Goal: Information Seeking & Learning: Learn about a topic

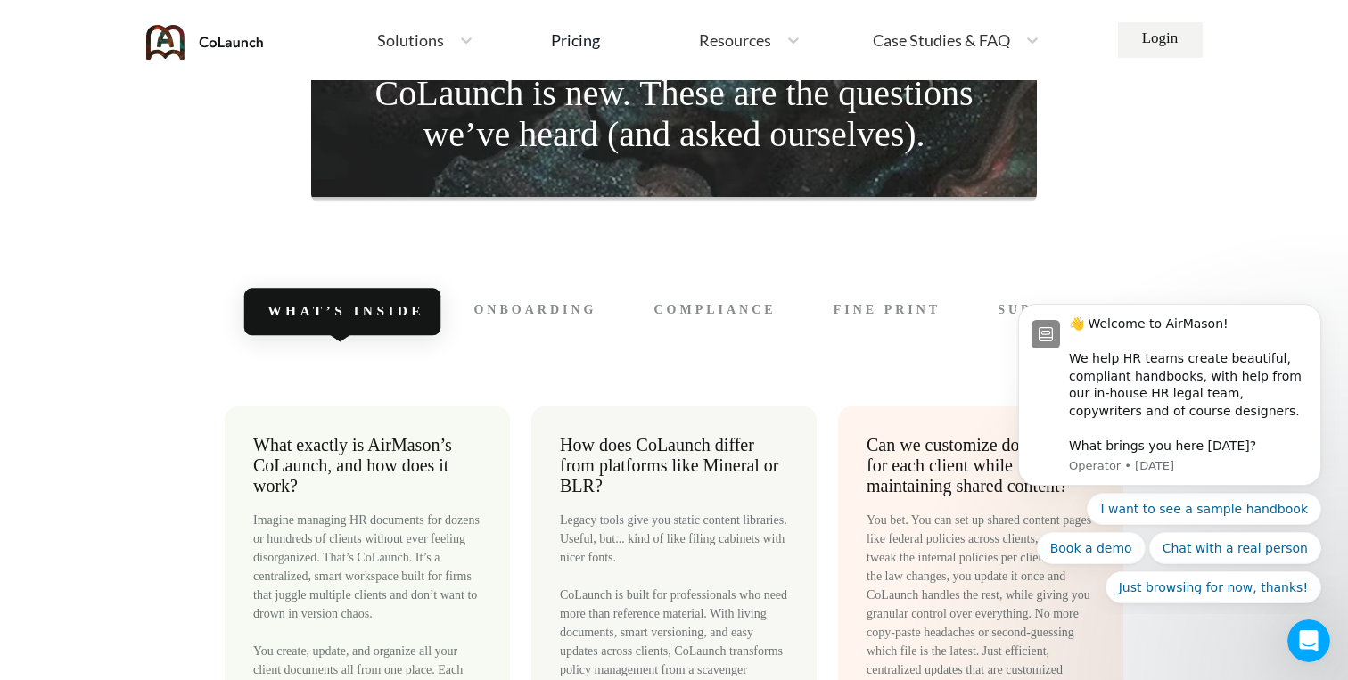
scroll to position [7831, 0]
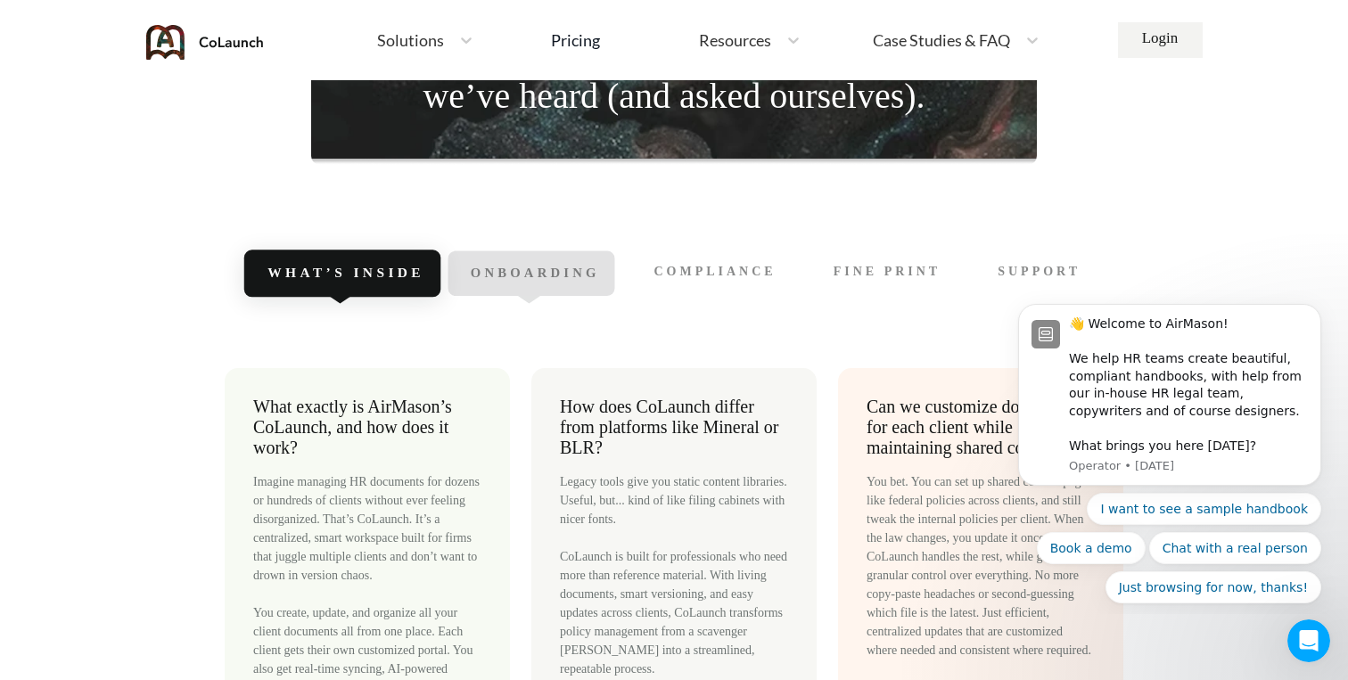
click at [563, 253] on div "Onboarding" at bounding box center [531, 273] width 167 height 45
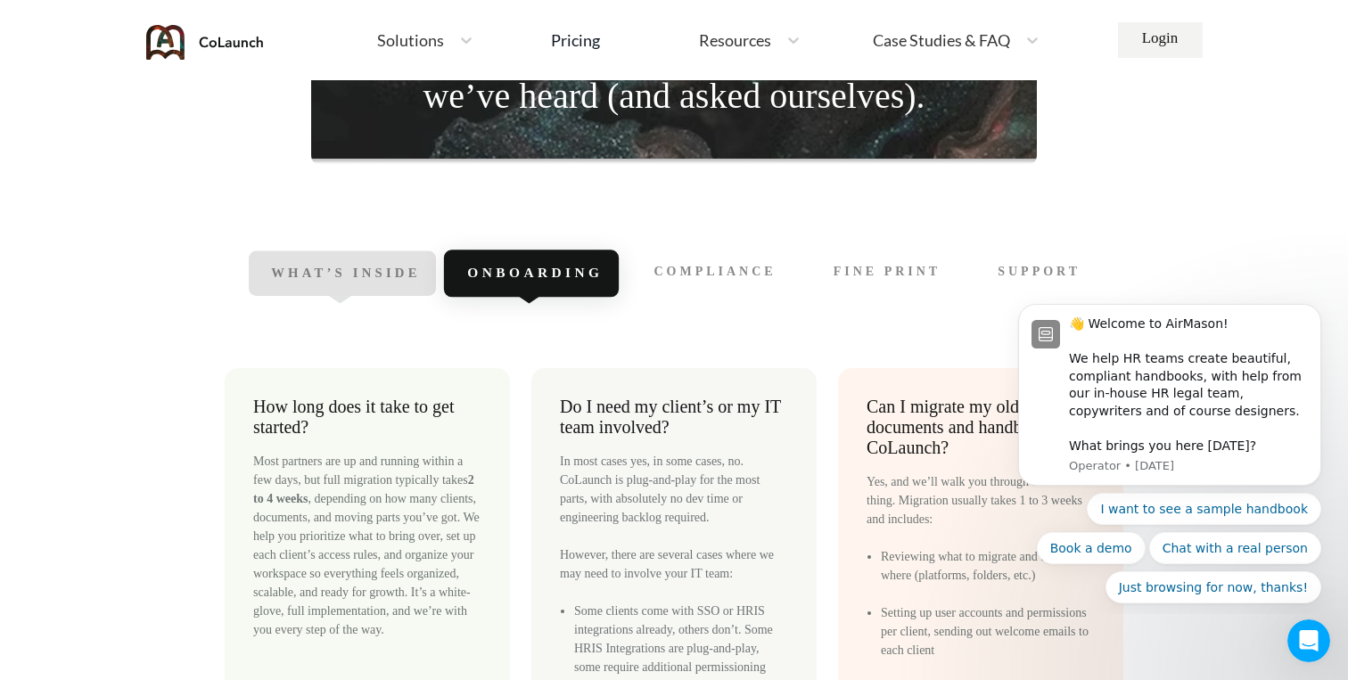
click at [294, 260] on div "What’s Inside" at bounding box center [342, 273] width 186 height 45
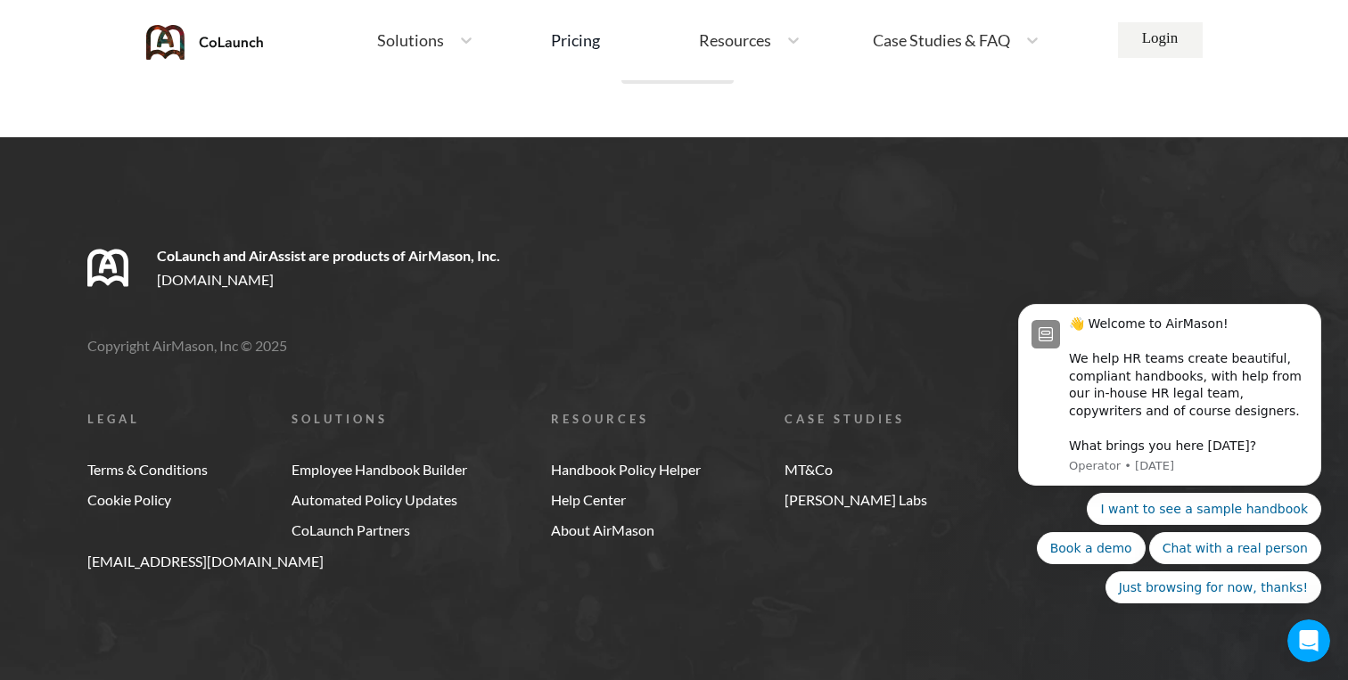
scroll to position [10844, 0]
click at [626, 537] on link "About AirMason" at bounding box center [626, 530] width 150 height 16
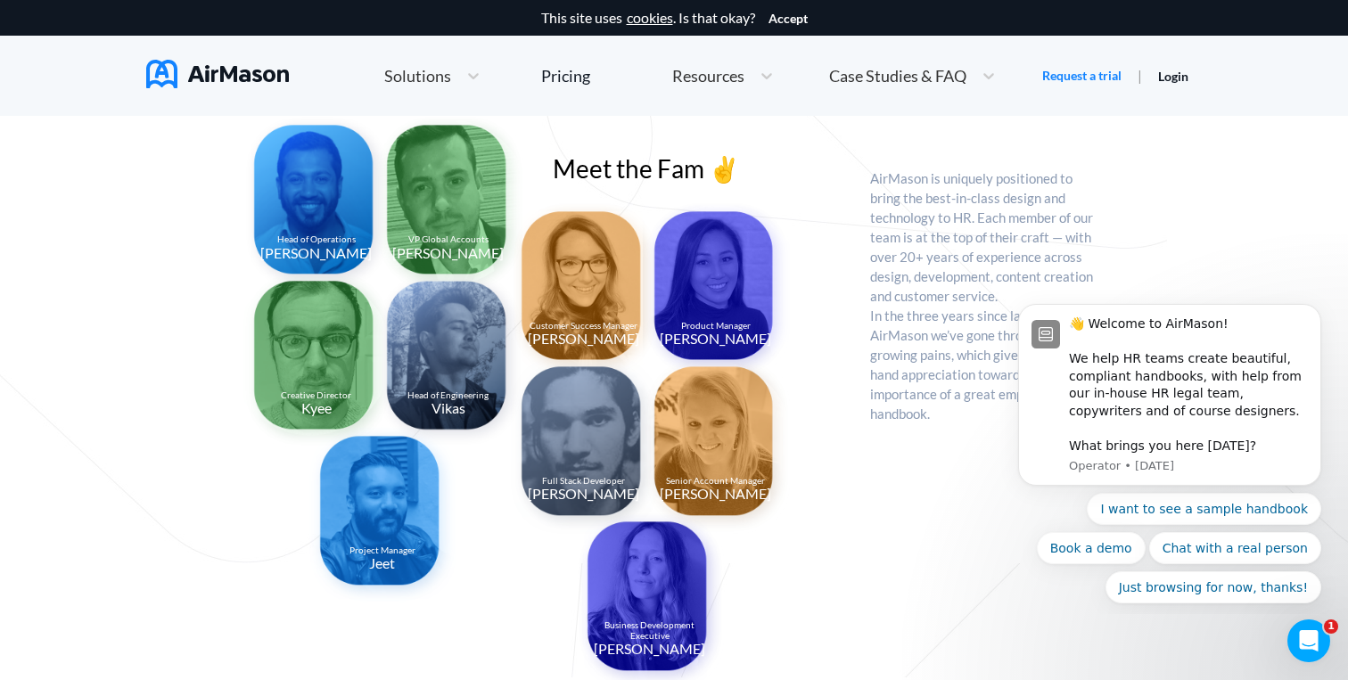
scroll to position [1353, 0]
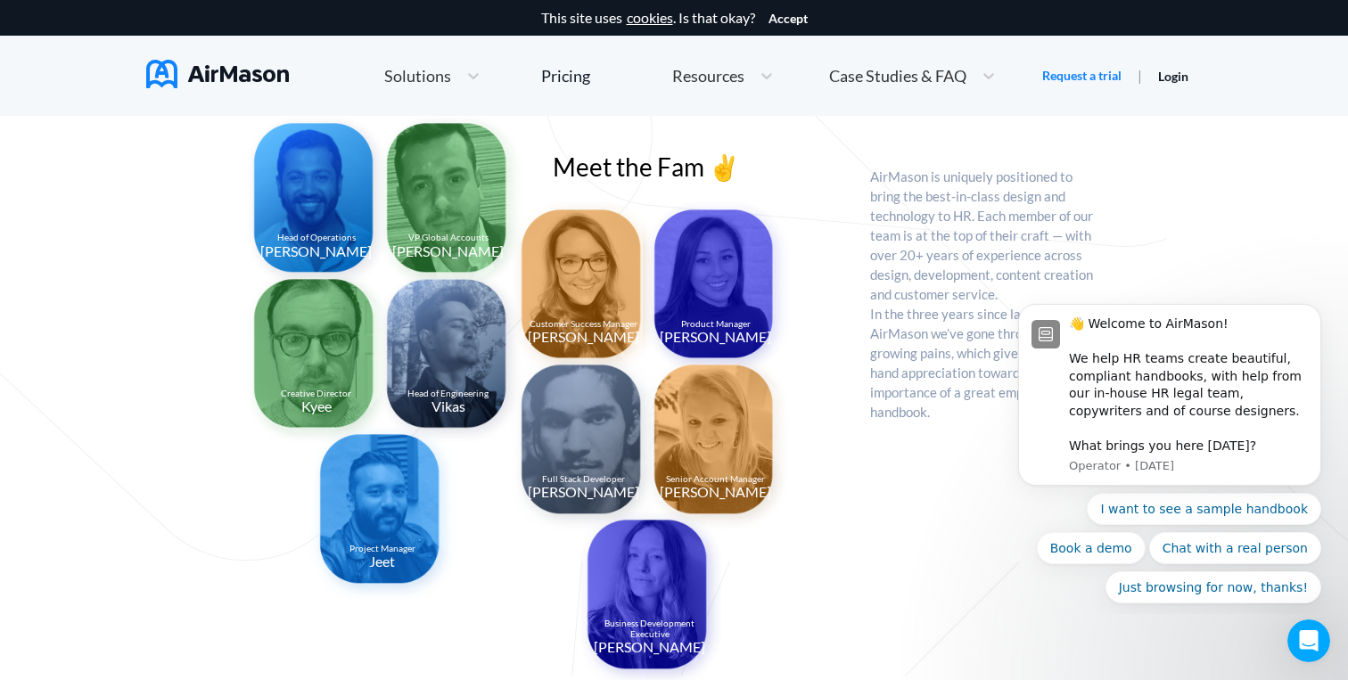
click at [443, 342] on img at bounding box center [450, 357] width 148 height 178
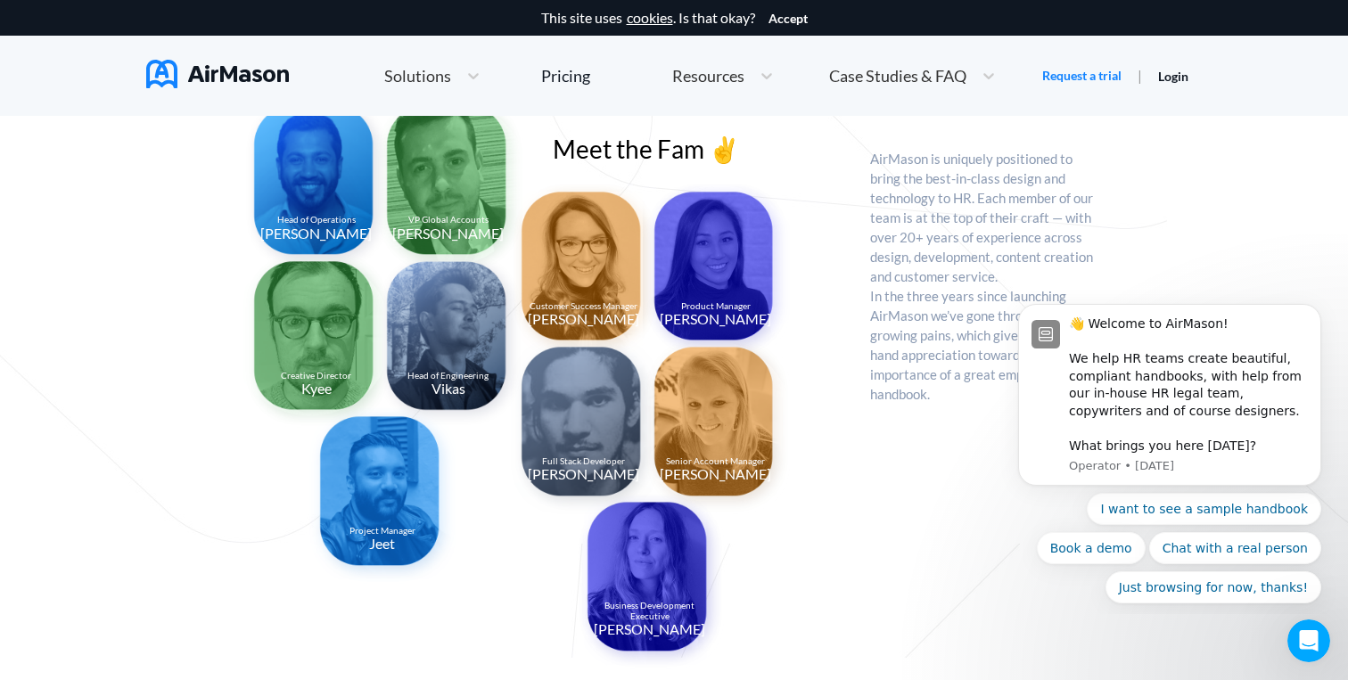
scroll to position [1373, 0]
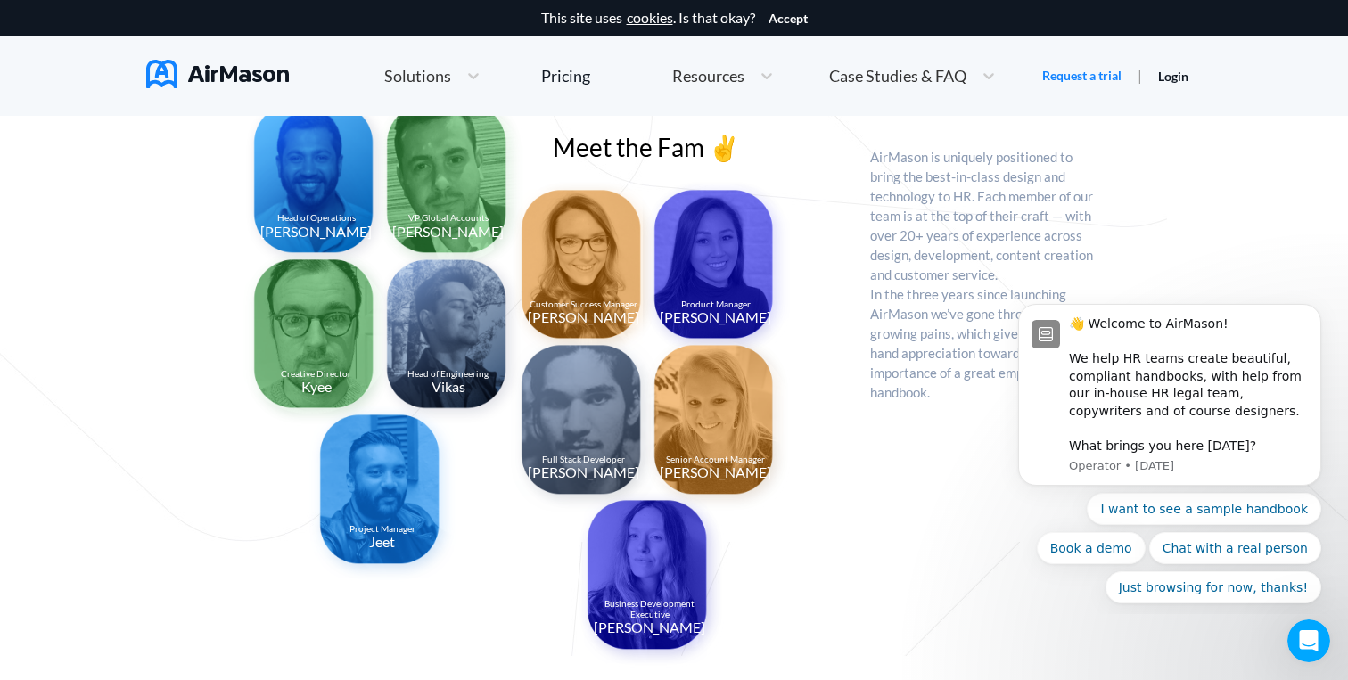
click at [742, 437] on img at bounding box center [718, 423] width 148 height 178
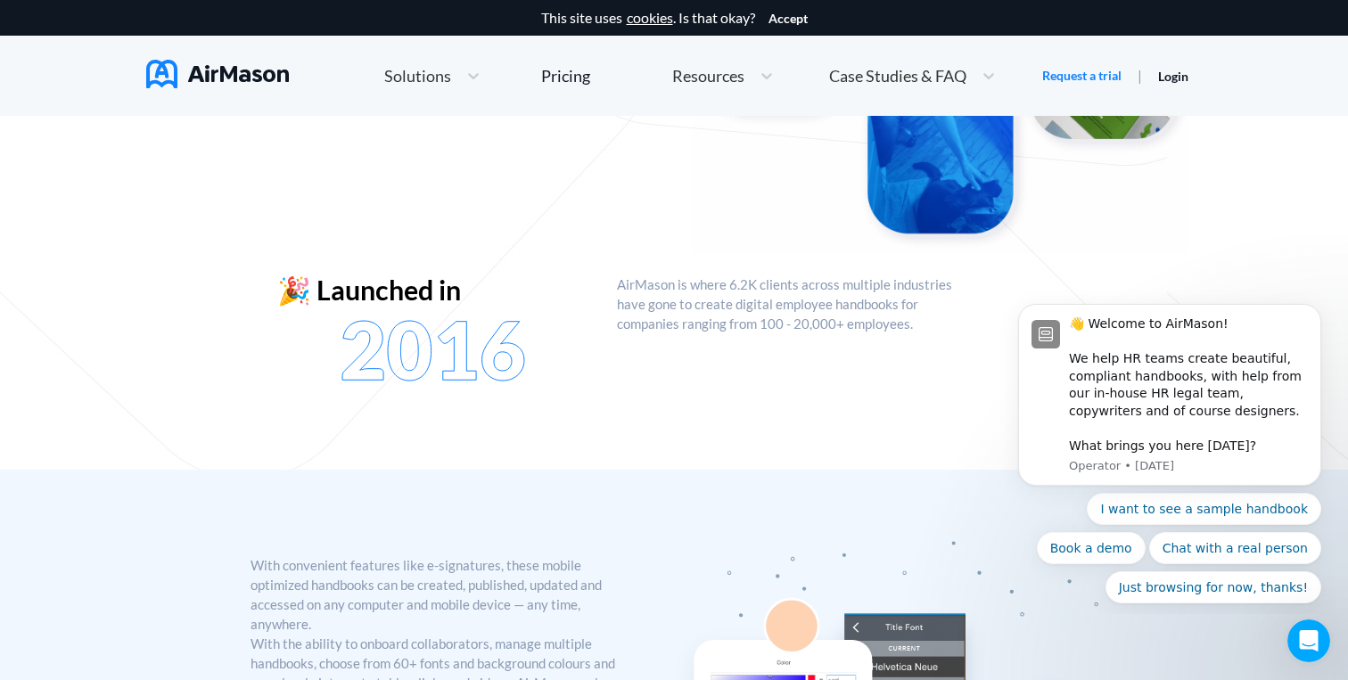
scroll to position [0, 0]
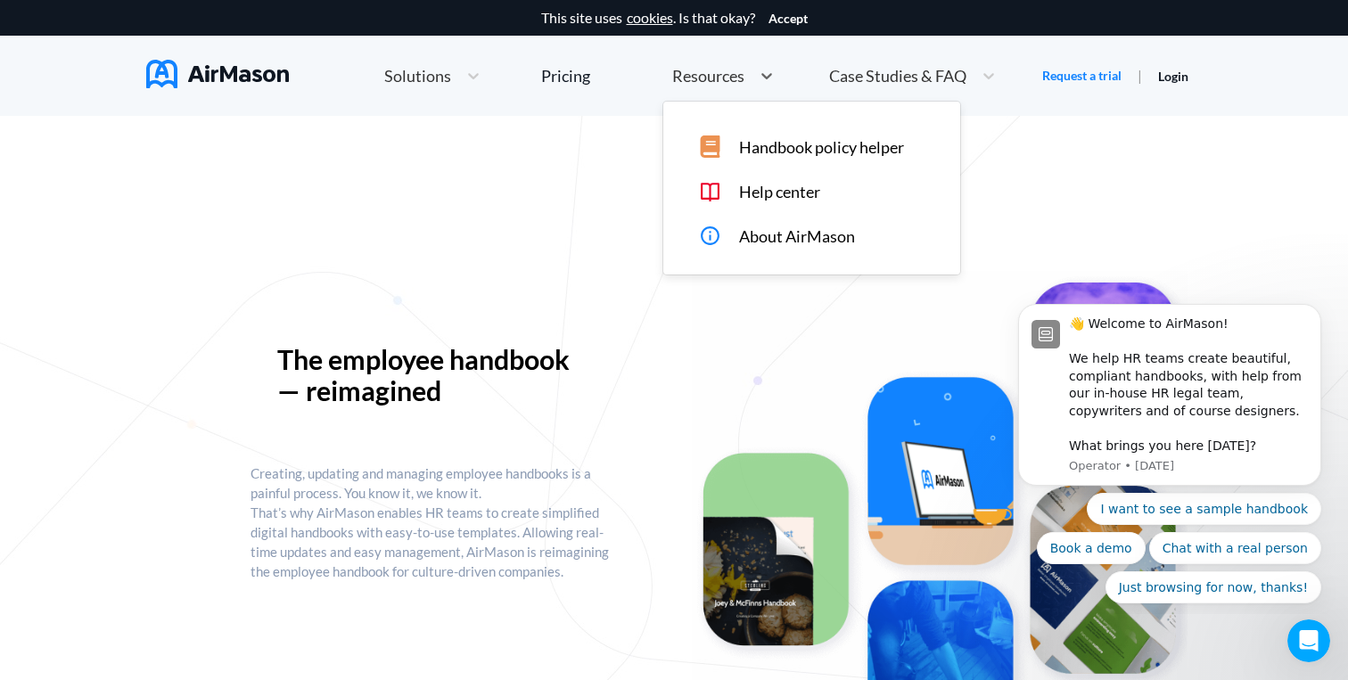
click at [718, 81] on span "Resources" at bounding box center [708, 76] width 72 height 16
click at [849, 77] on span "Case Studies & FAQ" at bounding box center [897, 76] width 137 height 16
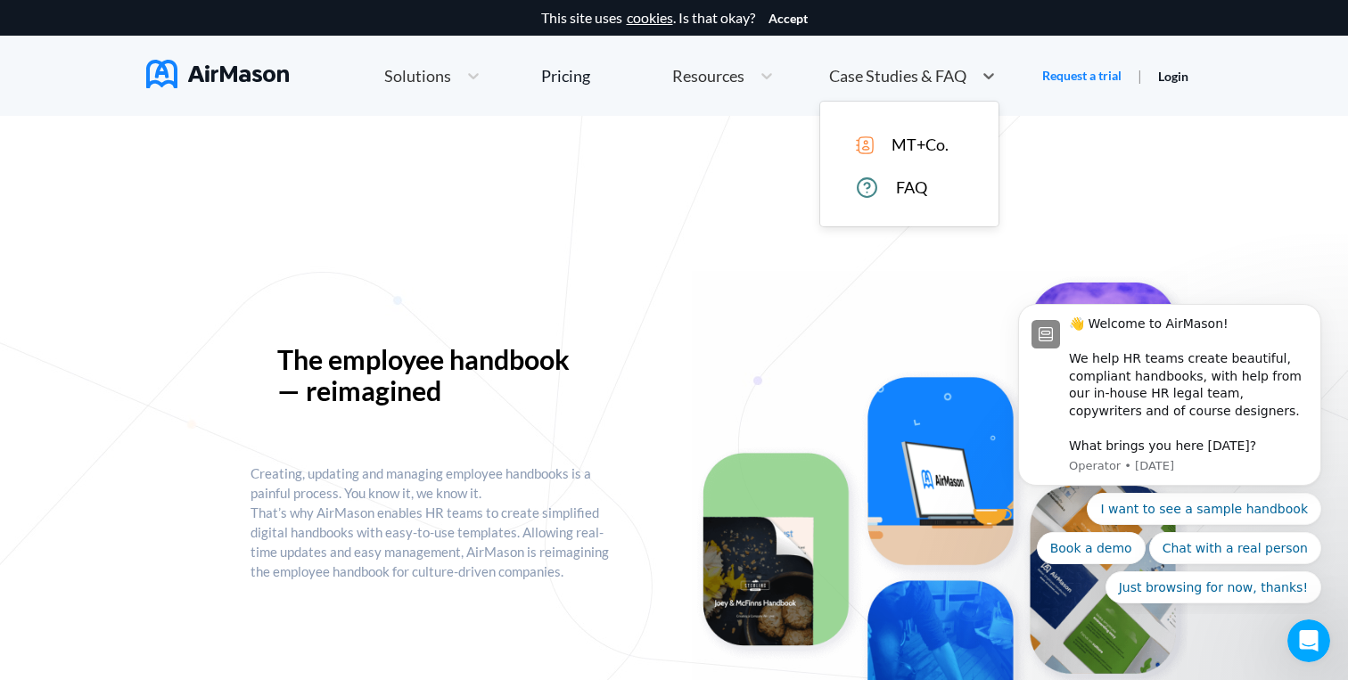
click at [902, 144] on span "MT+Co." at bounding box center [920, 145] width 57 height 19
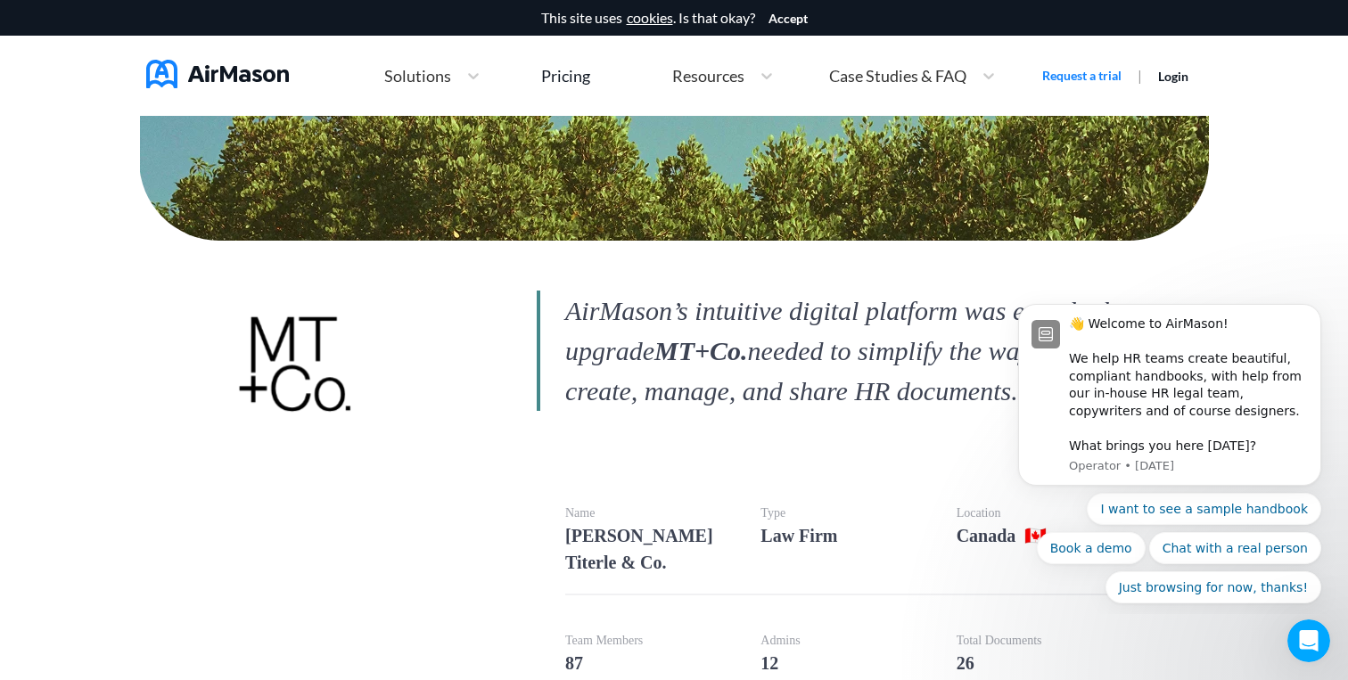
scroll to position [412, 0]
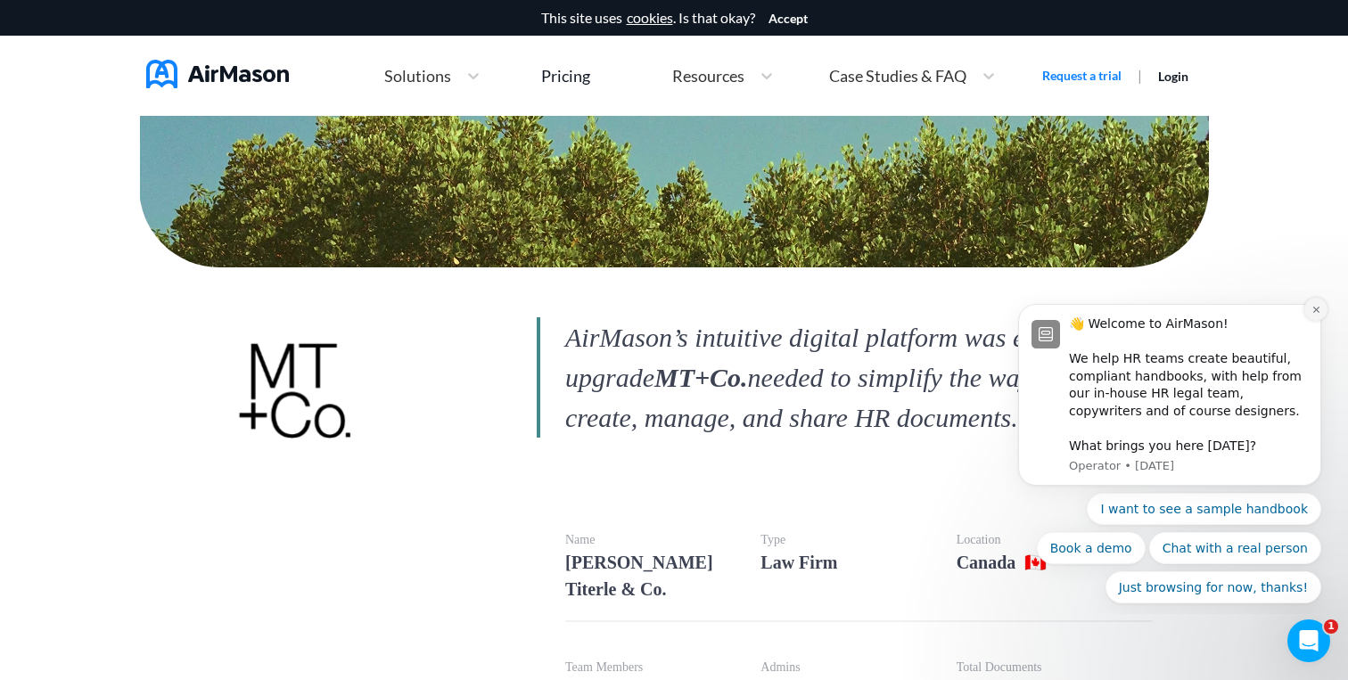
click at [1317, 305] on icon "Dismiss notification" at bounding box center [1316, 310] width 10 height 10
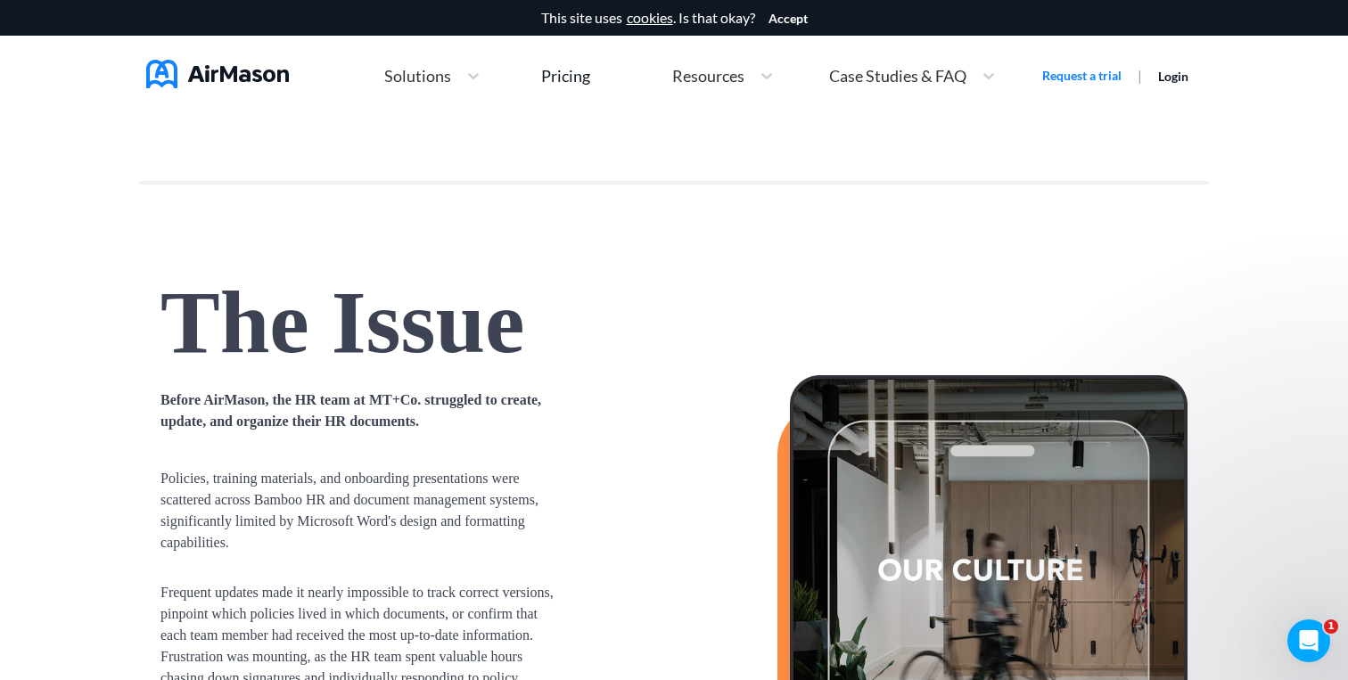
scroll to position [0, 0]
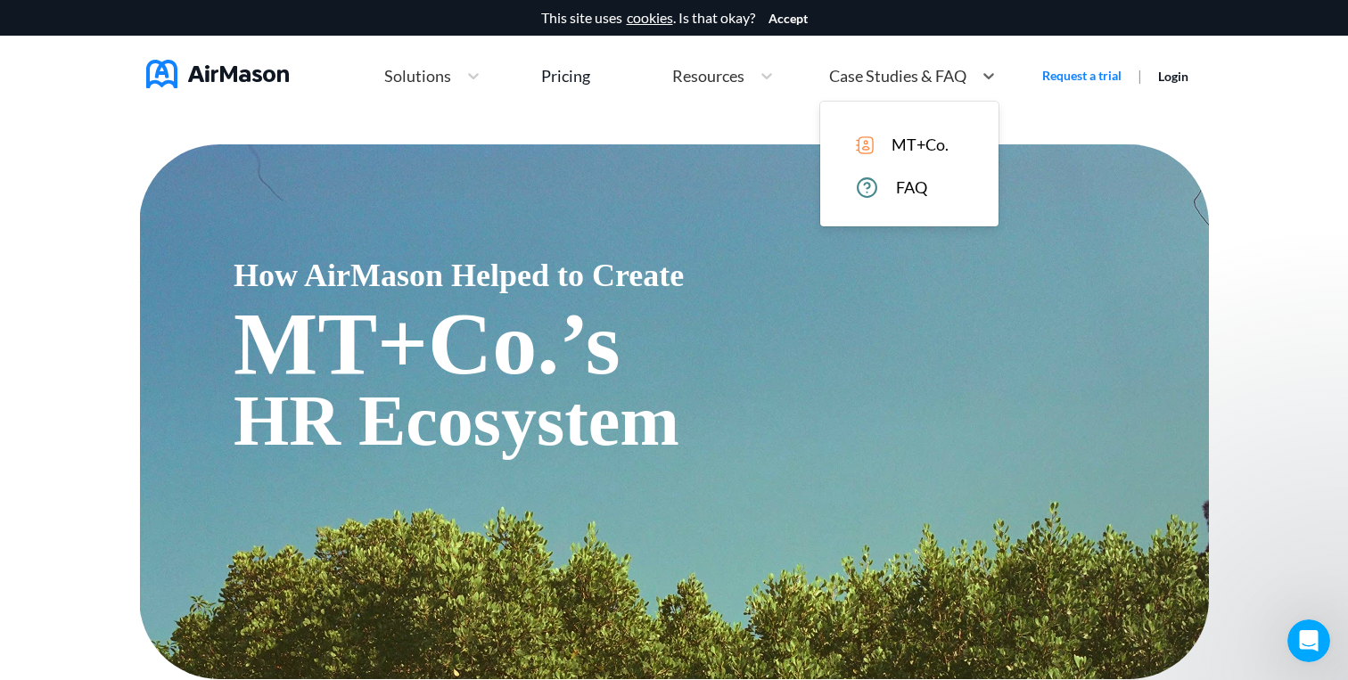
click at [888, 71] on span "Case Studies & FAQ" at bounding box center [897, 76] width 137 height 16
click at [896, 194] on span "FAQ" at bounding box center [911, 187] width 31 height 19
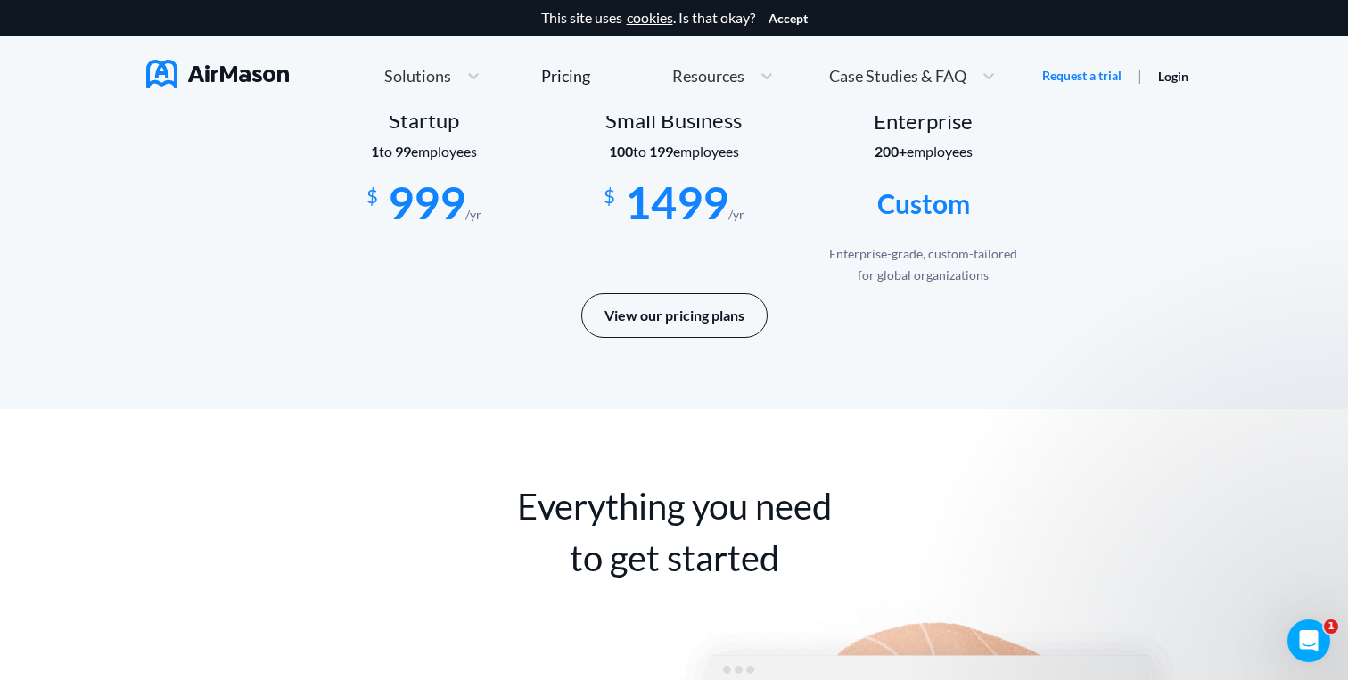
scroll to position [3143, 0]
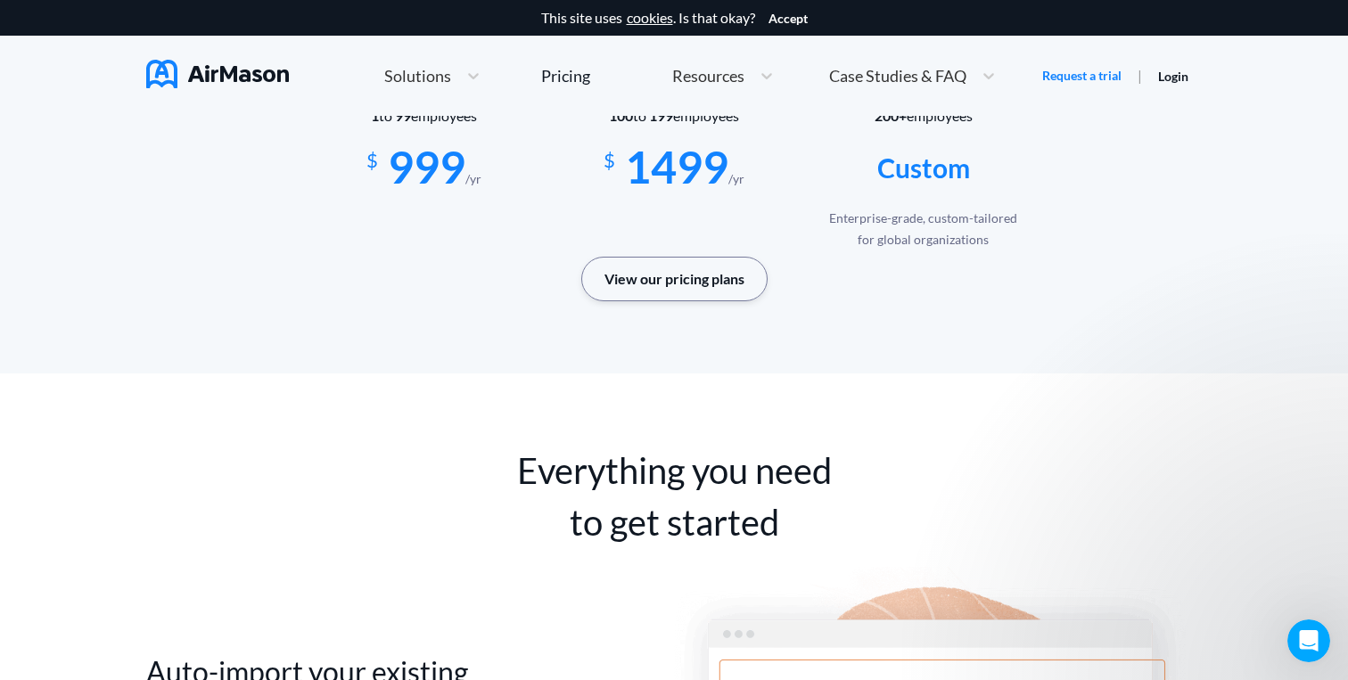
click at [679, 287] on button "View our pricing plans" at bounding box center [674, 279] width 186 height 45
